Goal: Task Accomplishment & Management: Manage account settings

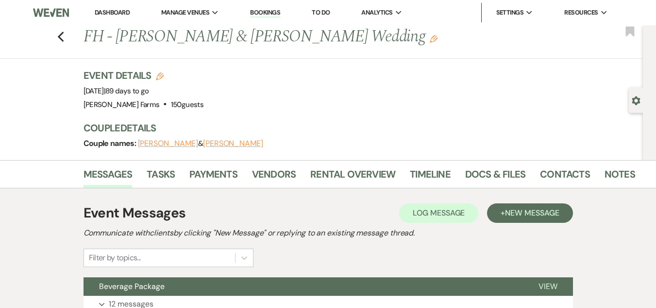
click at [112, 11] on link "Dashboard" at bounding box center [112, 12] width 35 height 8
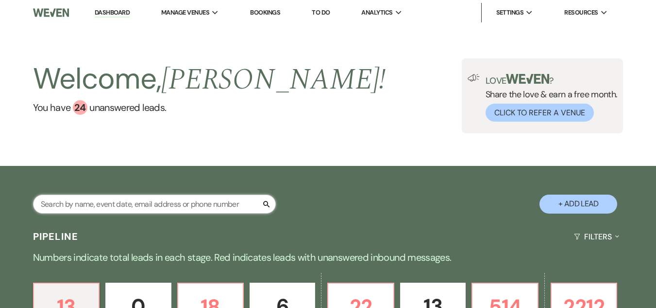
click at [81, 201] on input "text" at bounding box center [154, 203] width 243 height 19
type input "[PERSON_NAME]"
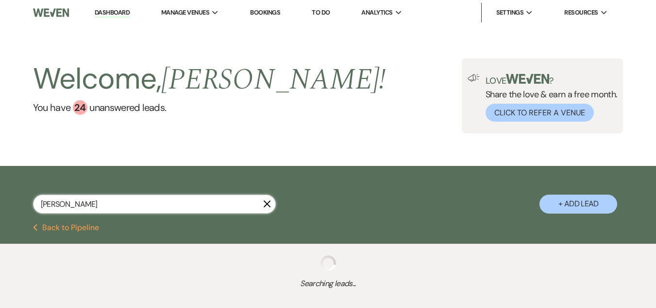
select select "8"
select select "5"
select select "8"
select select "1"
select select "8"
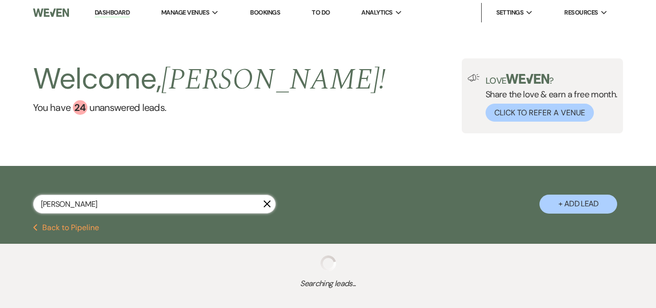
select select "8"
select select "11"
select select "8"
select select "1"
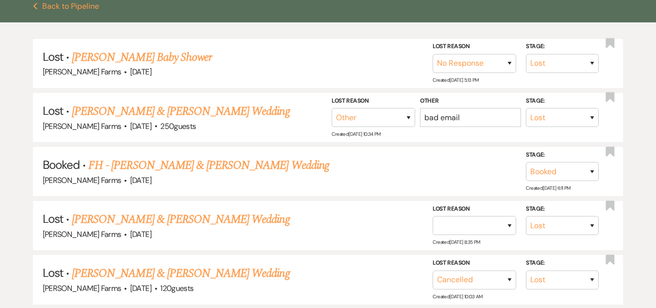
scroll to position [222, 0]
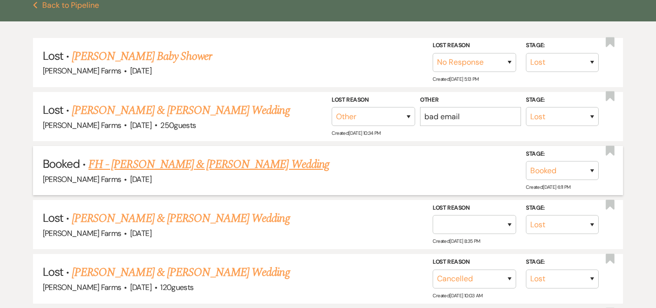
click at [251, 163] on link "FH - [PERSON_NAME] & [PERSON_NAME] Wedding" at bounding box center [208, 163] width 241 height 17
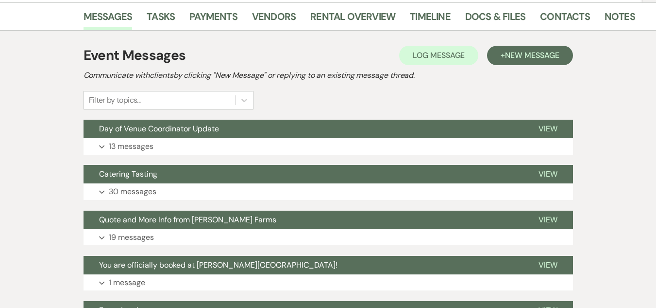
scroll to position [201, 0]
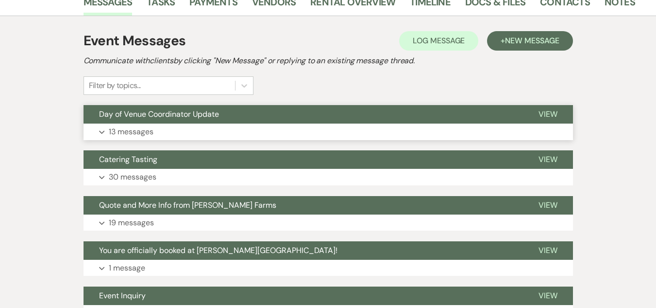
click at [373, 123] on button "Day of Venue Coordinator Update" at bounding box center [304, 114] width 440 height 18
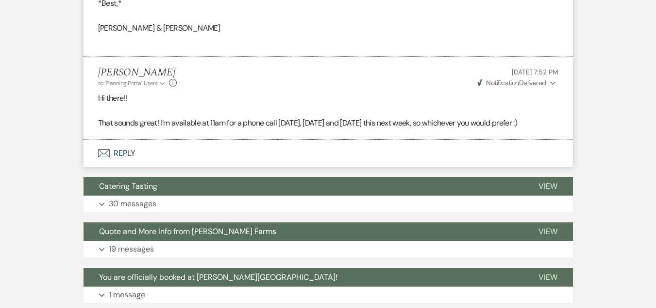
scroll to position [2051, 0]
